Goal: Transaction & Acquisition: Purchase product/service

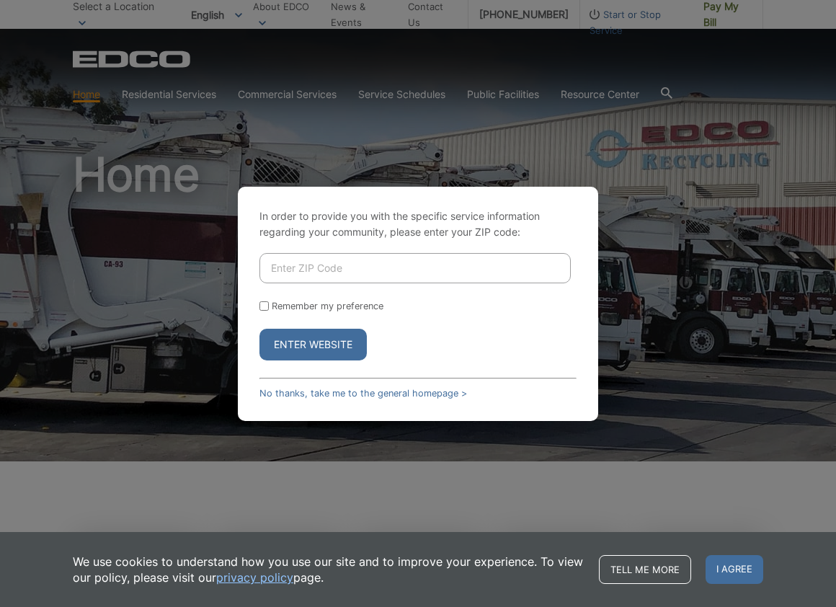
click at [301, 276] on input "Enter ZIP Code" at bounding box center [415, 268] width 311 height 30
type input "92084"
click at [269, 309] on div "Remember my preference" at bounding box center [418, 306] width 317 height 11
click at [267, 308] on input "Remember my preference" at bounding box center [264, 305] width 9 height 9
checkbox input "true"
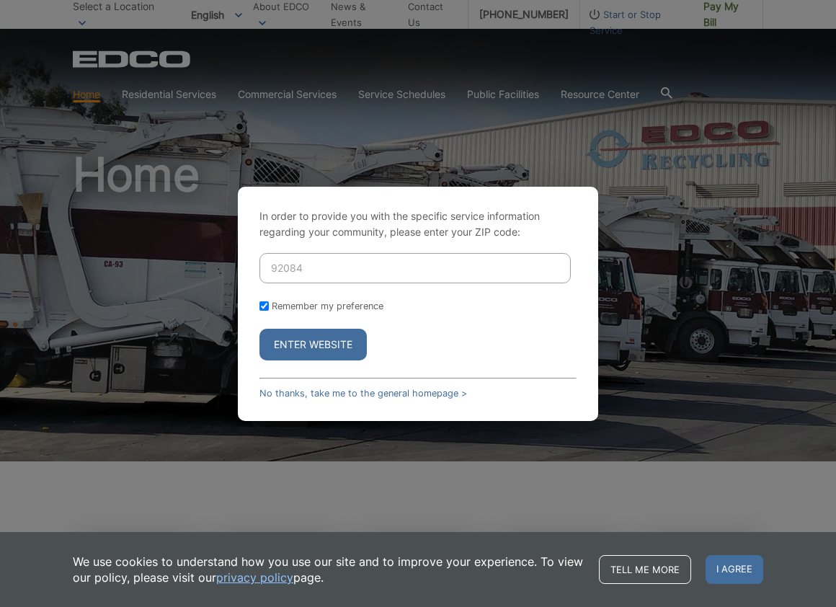
checkbox input "true"
drag, startPoint x: 319, startPoint y: 344, endPoint x: 476, endPoint y: 332, distance: 156.9
click at [319, 344] on button "Enter Website" at bounding box center [313, 345] width 107 height 32
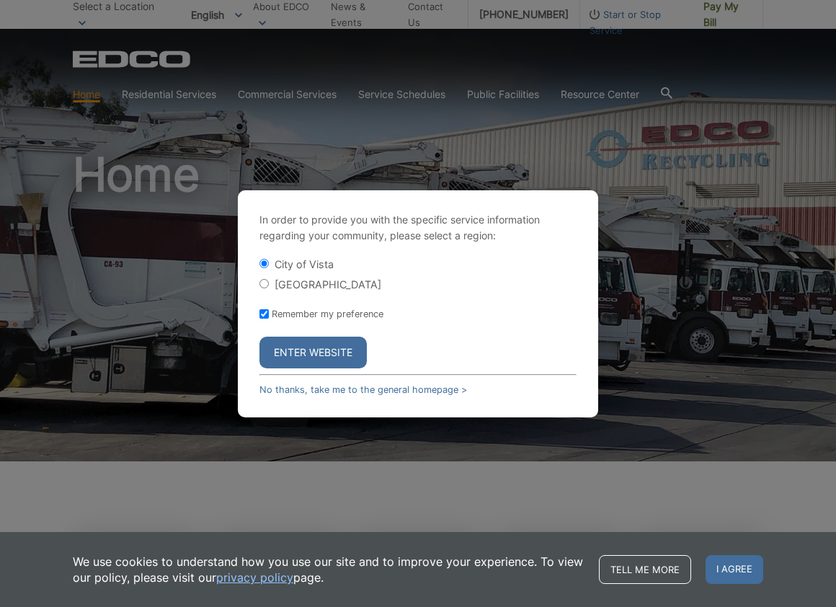
click at [313, 349] on button "Enter Website" at bounding box center [313, 353] width 107 height 32
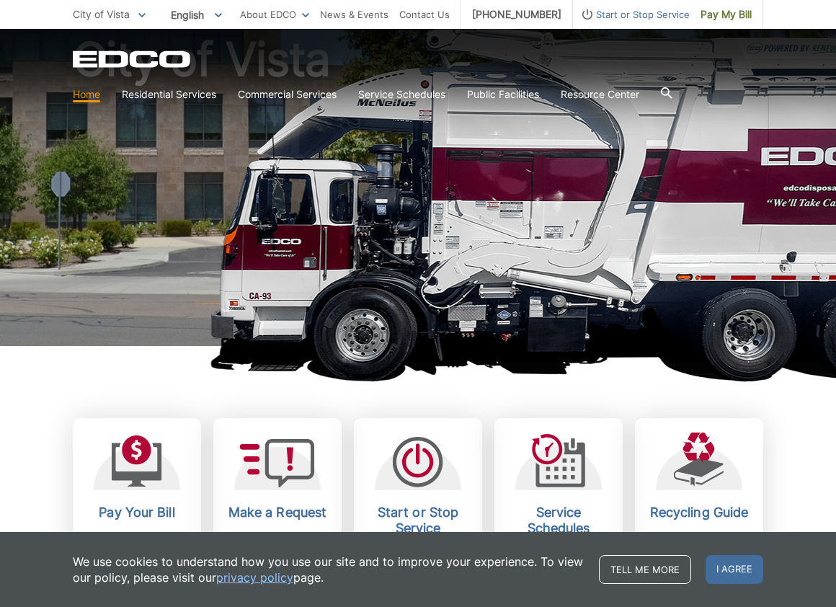
scroll to position [120, 0]
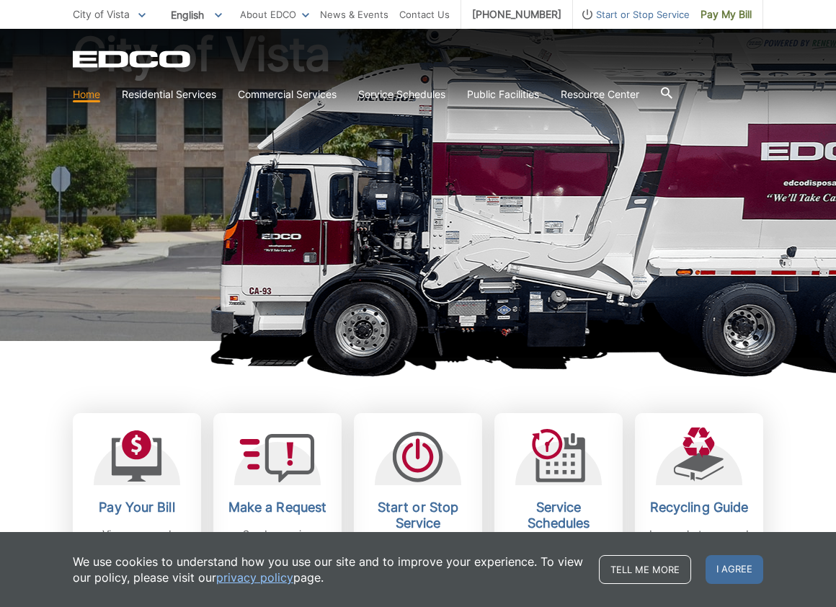
drag, startPoint x: 738, startPoint y: 13, endPoint x: 751, endPoint y: 46, distance: 35.6
click at [737, 14] on span "Pay My Bill" at bounding box center [726, 14] width 51 height 16
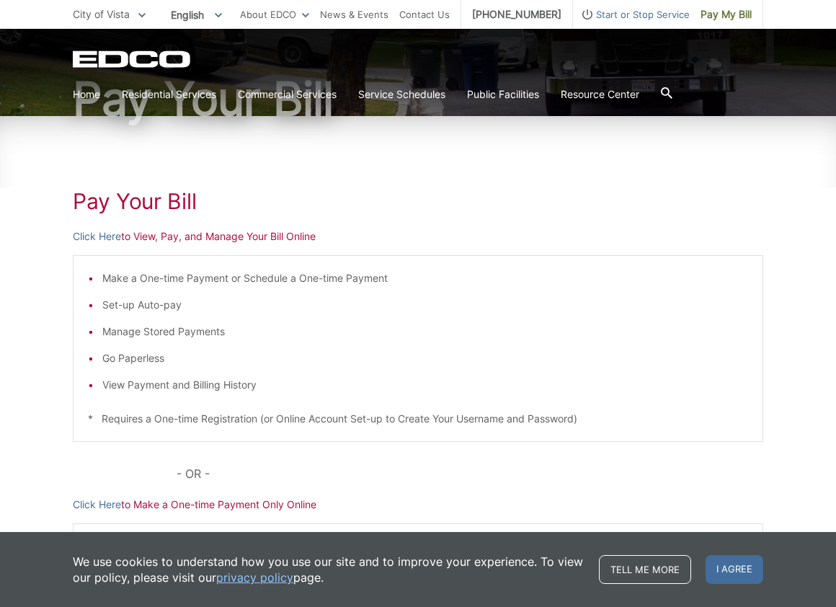
scroll to position [138, 0]
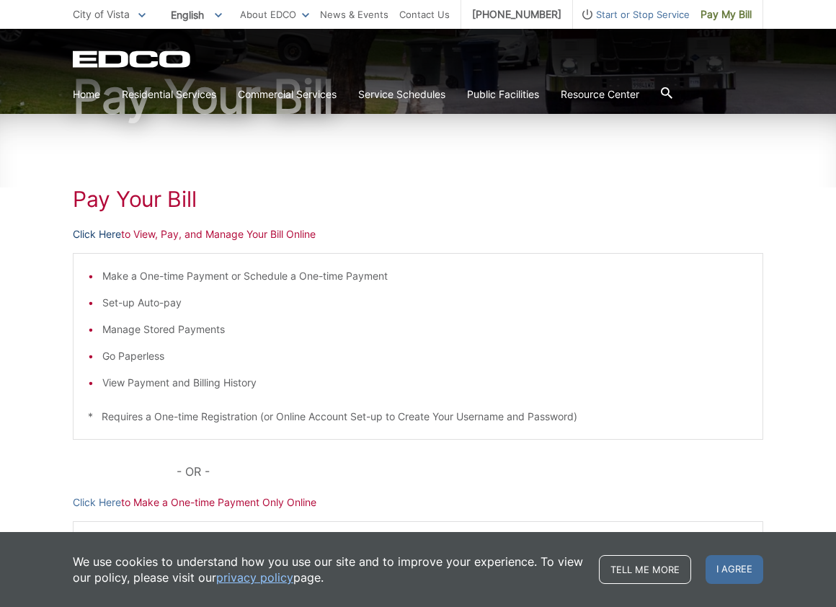
click at [100, 235] on link "Click Here" at bounding box center [97, 234] width 48 height 16
click at [97, 233] on link "Click Here" at bounding box center [97, 234] width 48 height 16
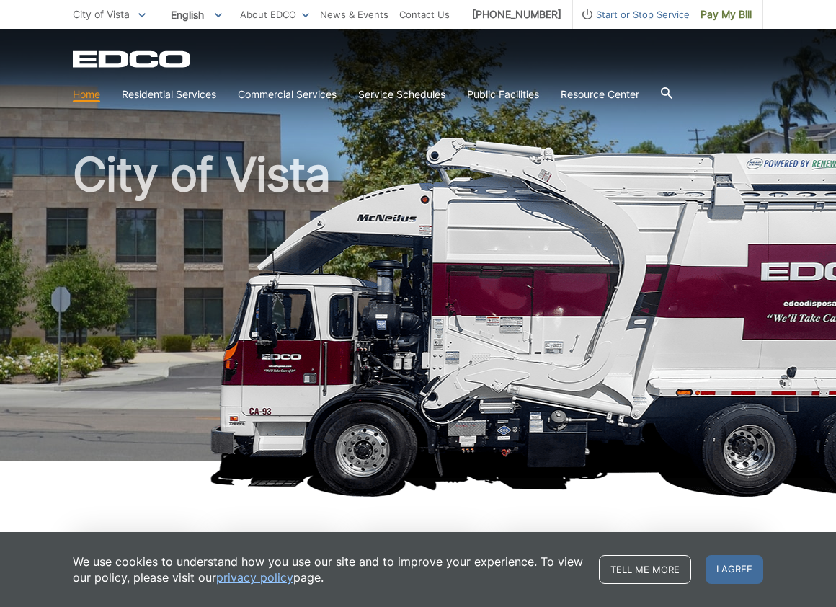
click at [714, 445] on h1 "City of Vista" at bounding box center [418, 309] width 691 height 316
click at [91, 94] on link "Home" at bounding box center [86, 95] width 27 height 16
drag, startPoint x: 726, startPoint y: 13, endPoint x: 717, endPoint y: 27, distance: 16.8
click at [726, 13] on span "Pay My Bill" at bounding box center [726, 14] width 51 height 16
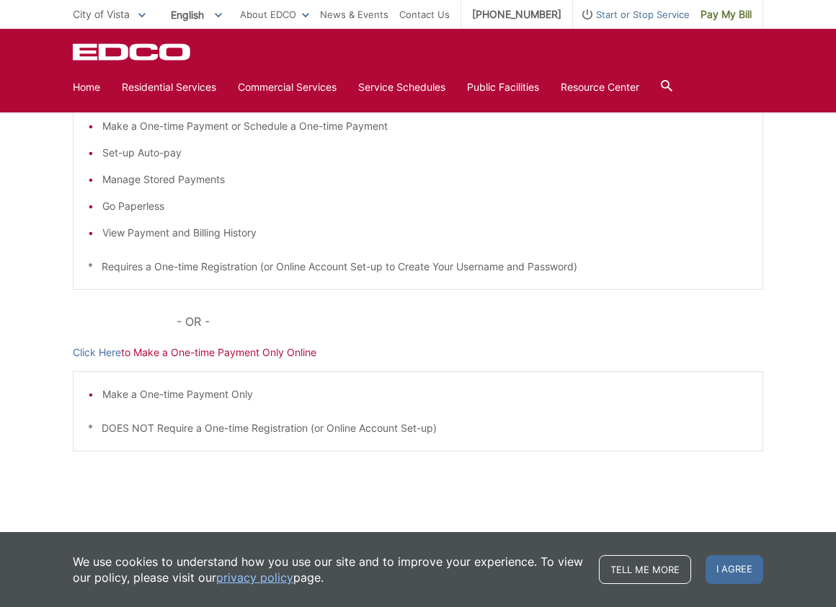
scroll to position [300, 0]
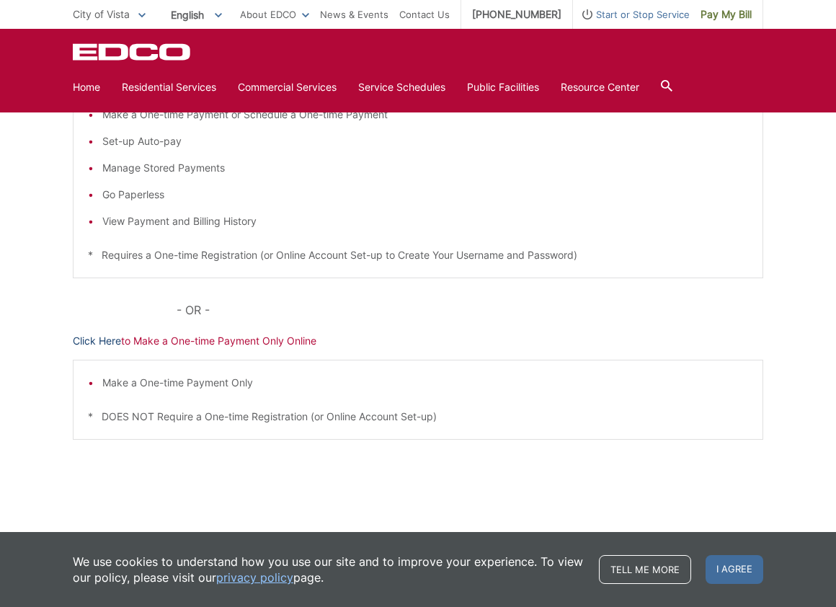
click at [79, 341] on link "Click Here" at bounding box center [97, 341] width 48 height 16
